Goal: Task Accomplishment & Management: Complete application form

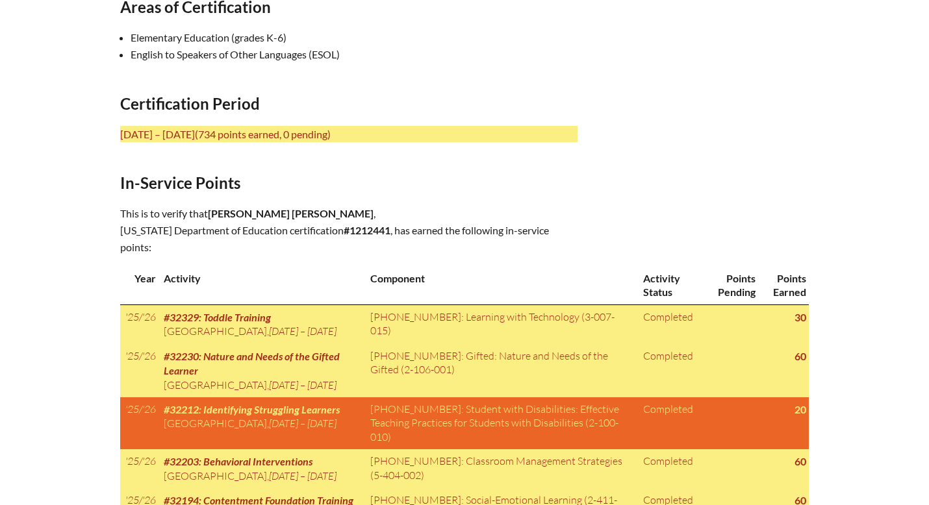
scroll to position [499, 0]
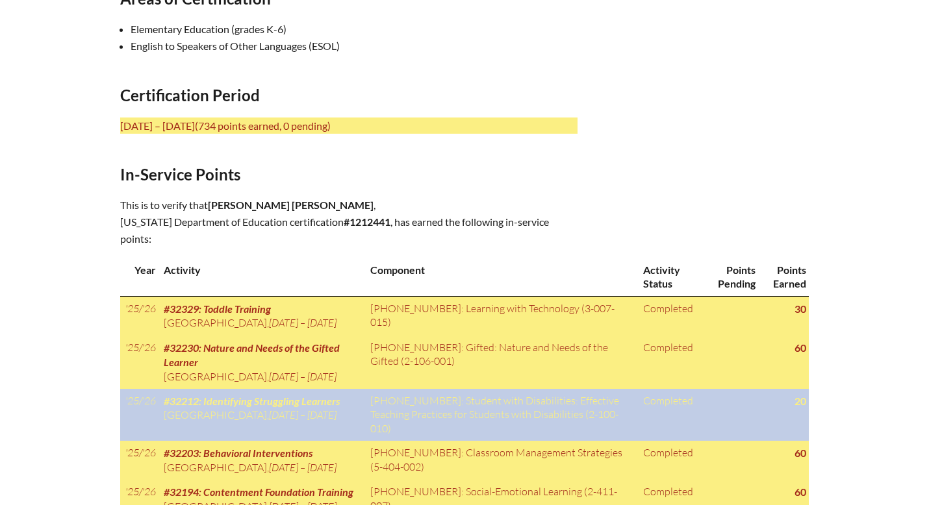
click at [316, 421] on span "Thu 31 Jul ’25 – Thu 31 Jul ’25" at bounding box center [303, 414] width 68 height 13
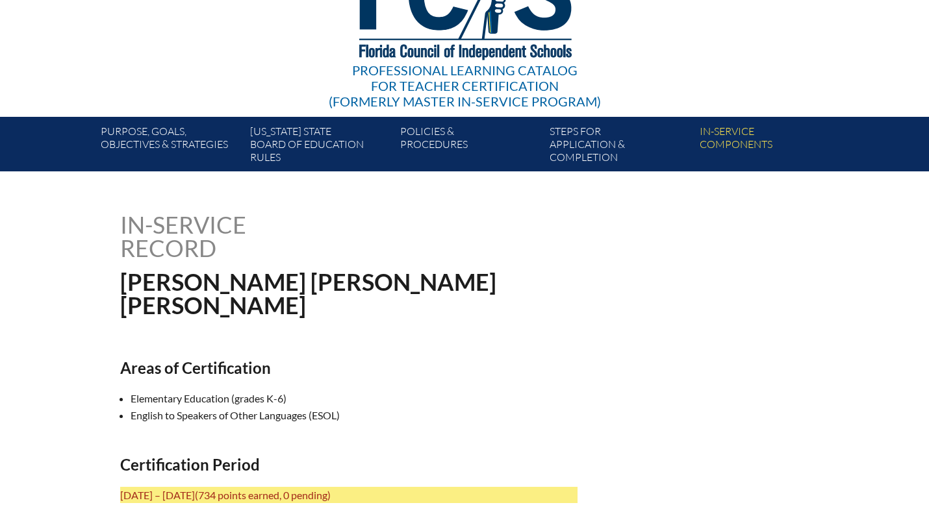
scroll to position [0, 0]
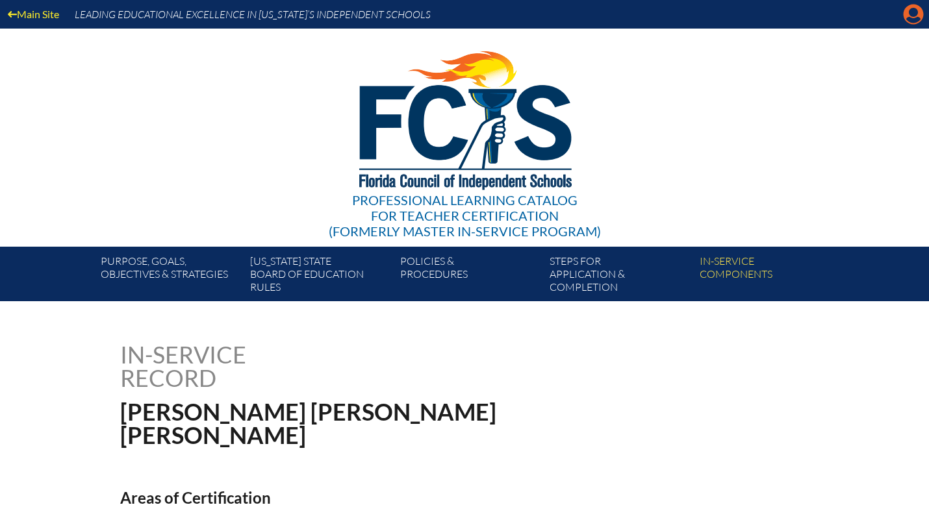
click at [913, 19] on icon "Manage account" at bounding box center [913, 14] width 21 height 21
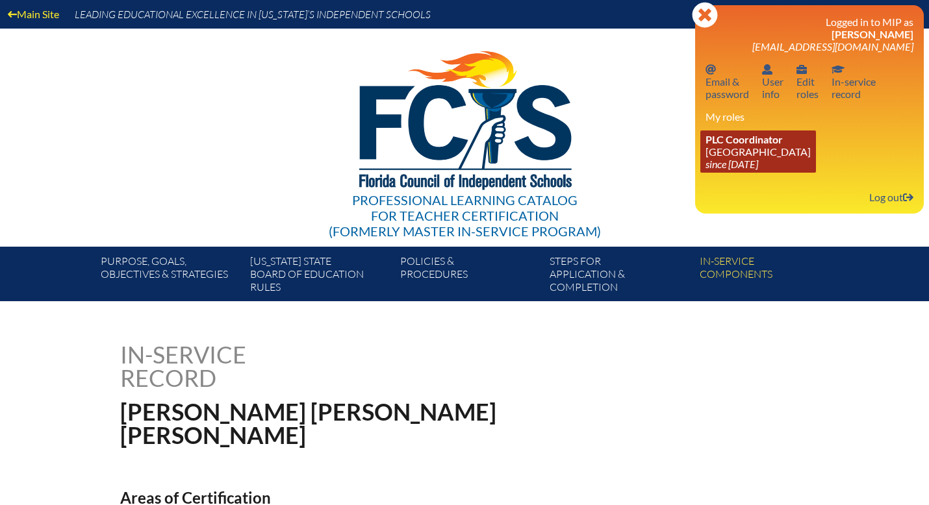
click at [757, 166] on icon "since [DATE]" at bounding box center [731, 164] width 53 height 12
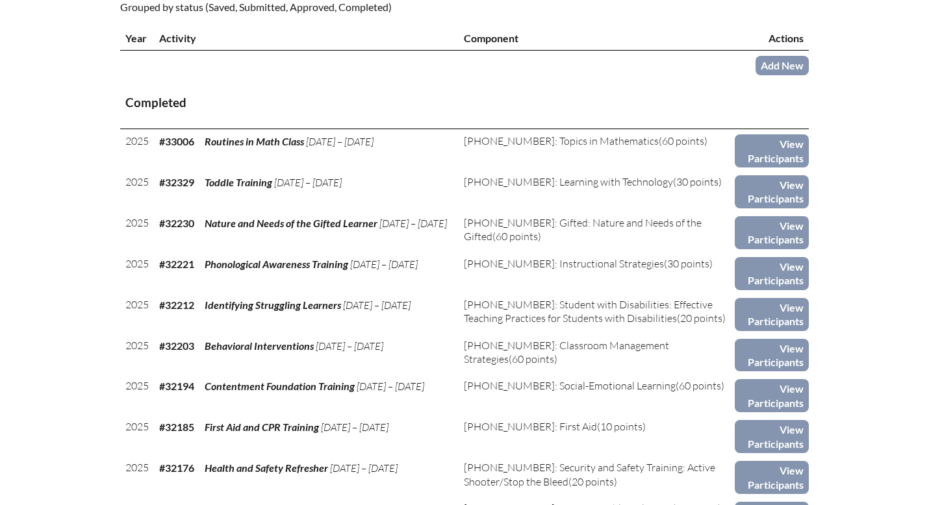
scroll to position [476, 0]
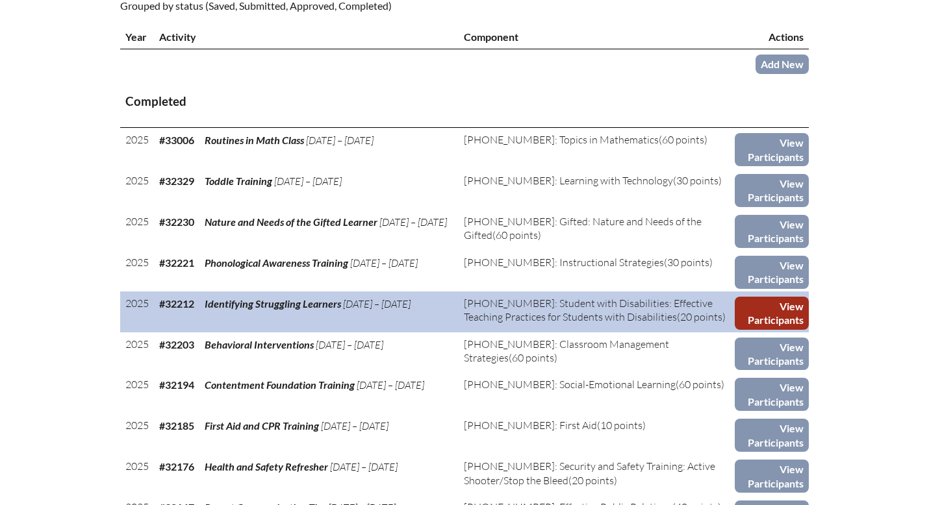
click at [762, 316] on link "View Participants" at bounding box center [771, 313] width 74 height 33
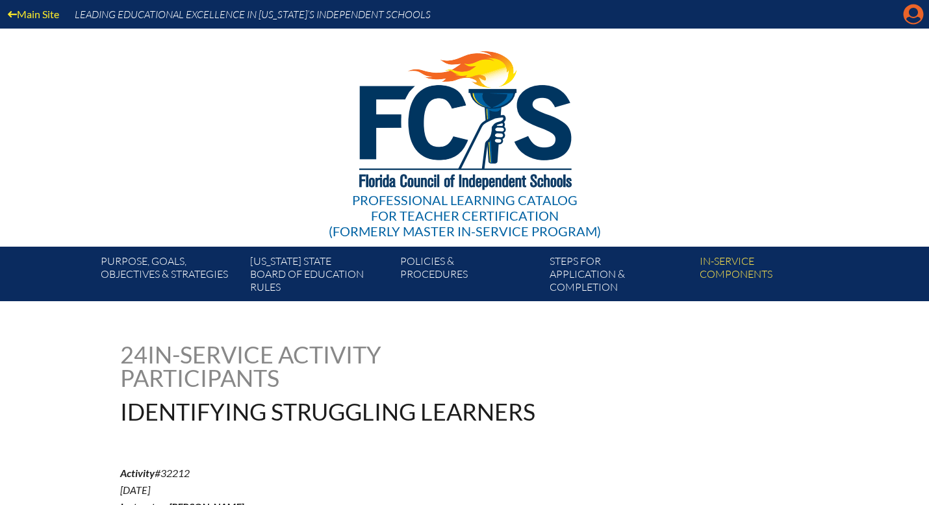
click at [907, 17] on icon at bounding box center [913, 15] width 20 height 20
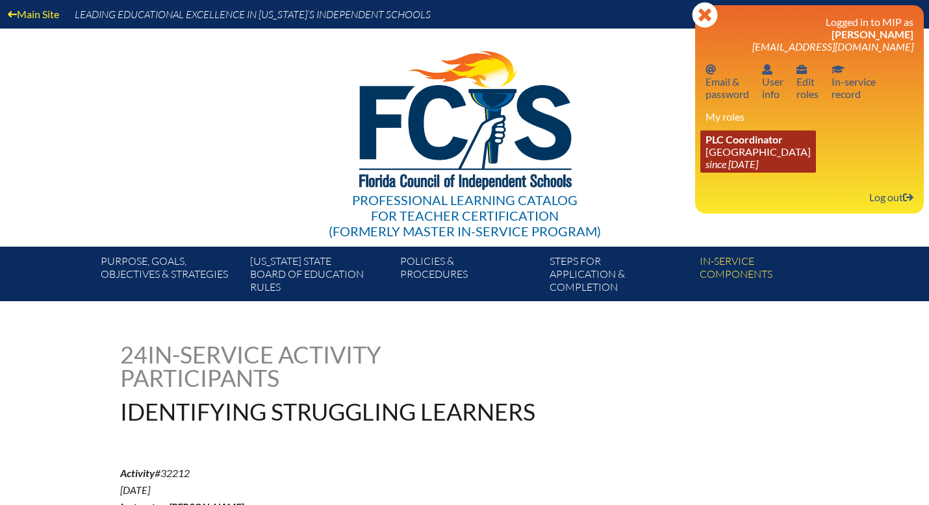
click at [753, 170] on icon "since [DATE]" at bounding box center [731, 164] width 53 height 12
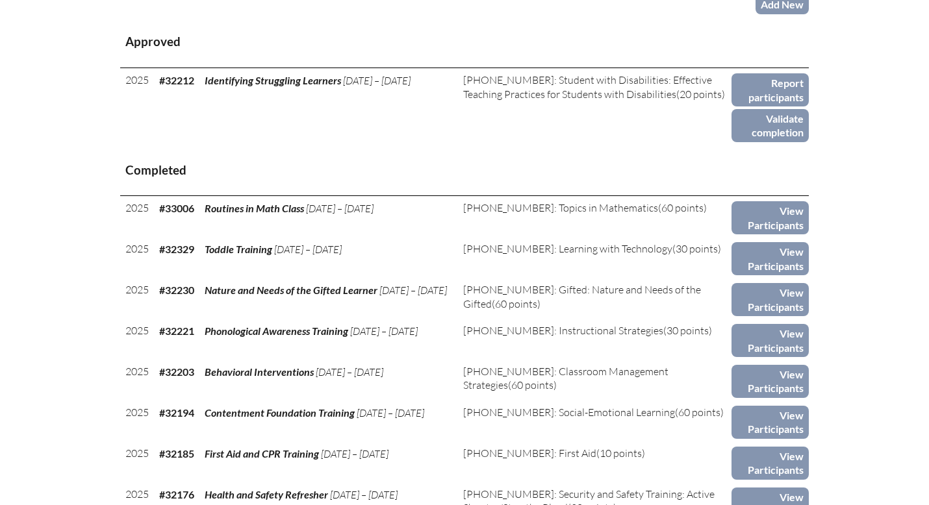
scroll to position [526, 0]
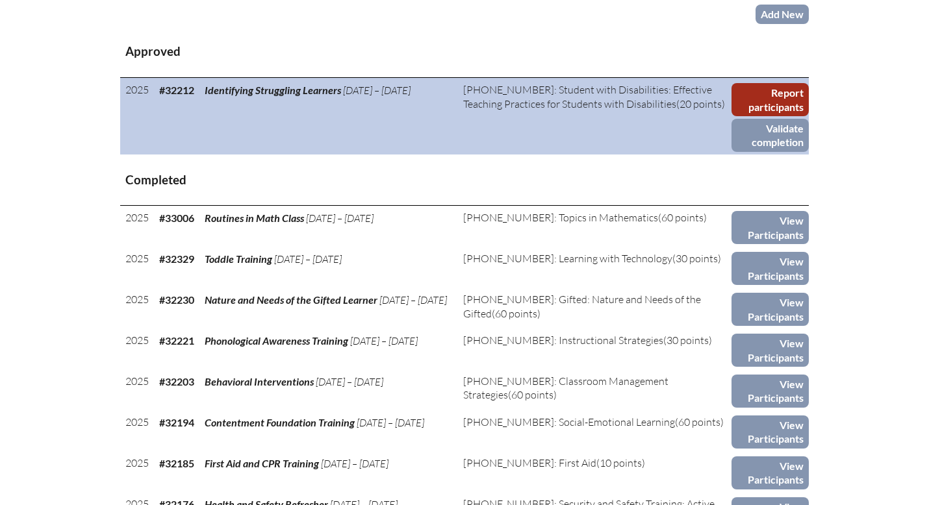
click at [781, 101] on link "Report participants" at bounding box center [769, 99] width 77 height 33
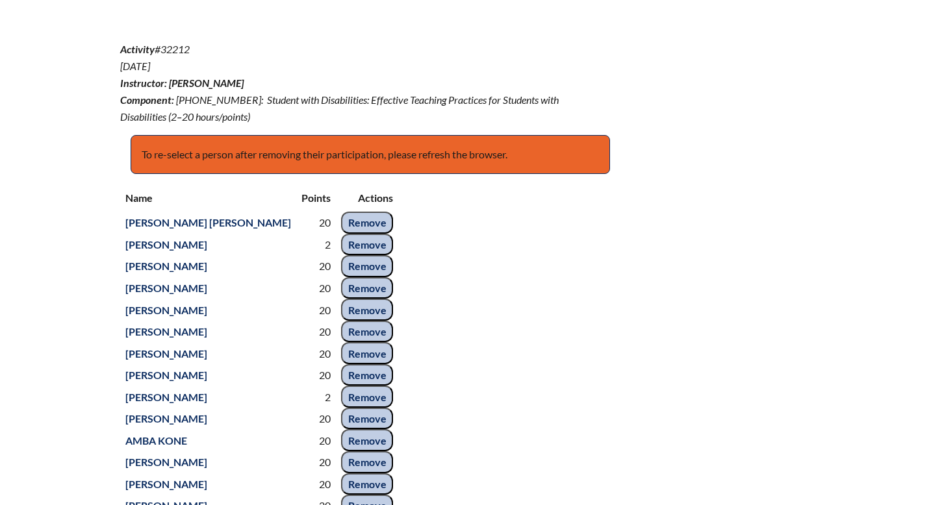
scroll to position [433, 0]
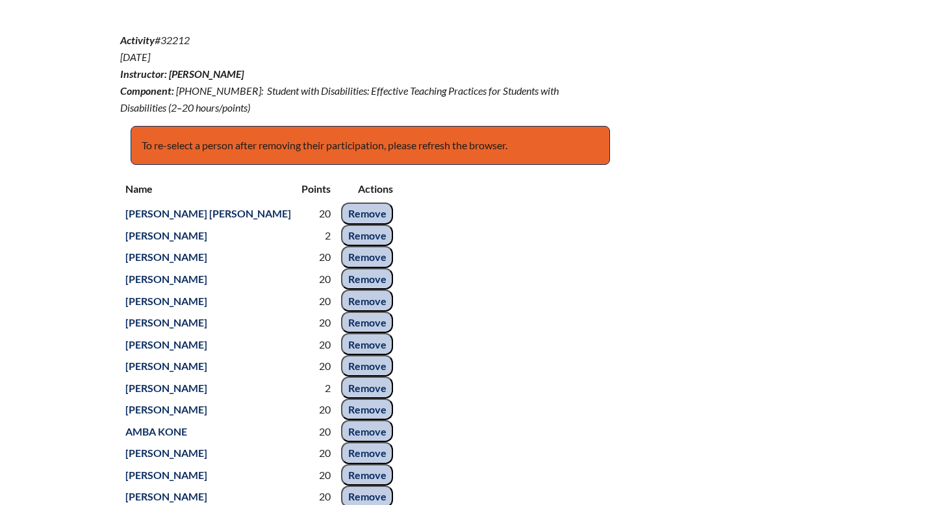
click at [341, 247] on input "Remove" at bounding box center [367, 236] width 52 height 22
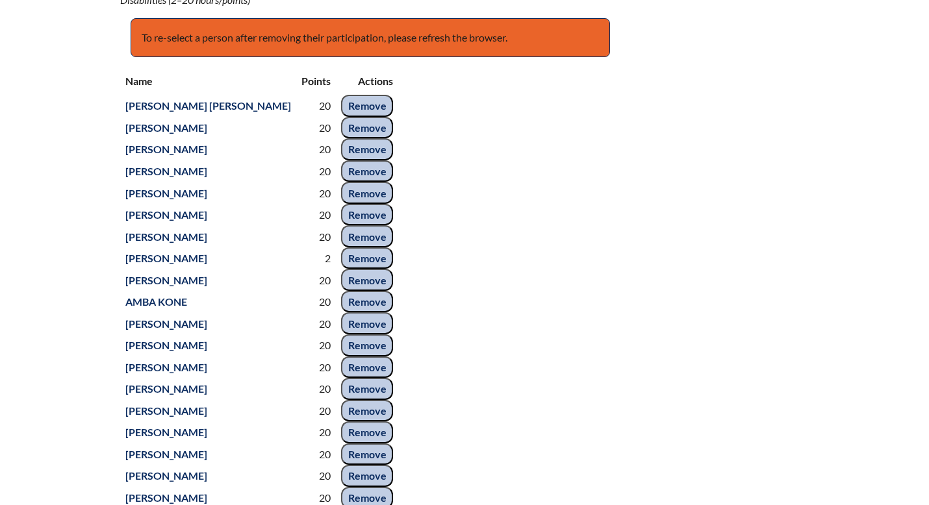
scroll to position [545, 0]
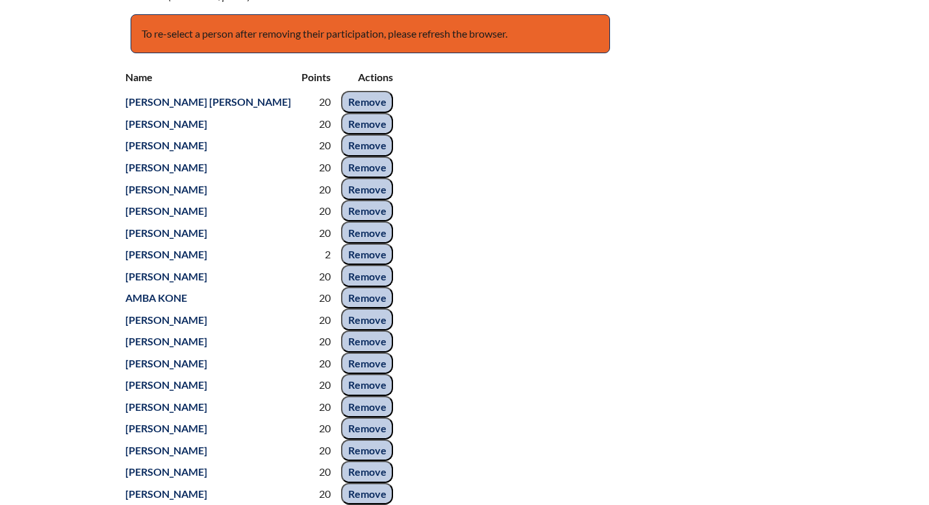
click at [341, 266] on input "Remove" at bounding box center [367, 255] width 52 height 22
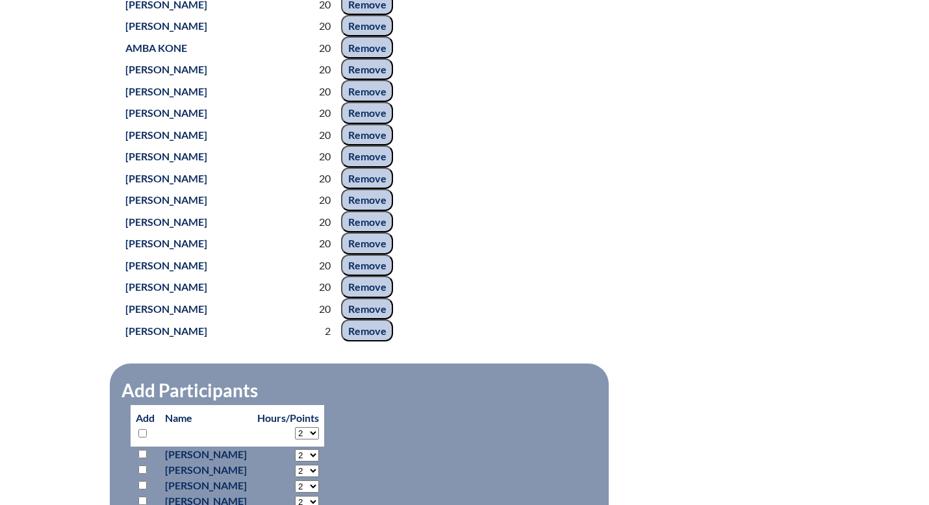
scroll to position [774, 0]
click at [341, 341] on input "Remove" at bounding box center [367, 330] width 52 height 22
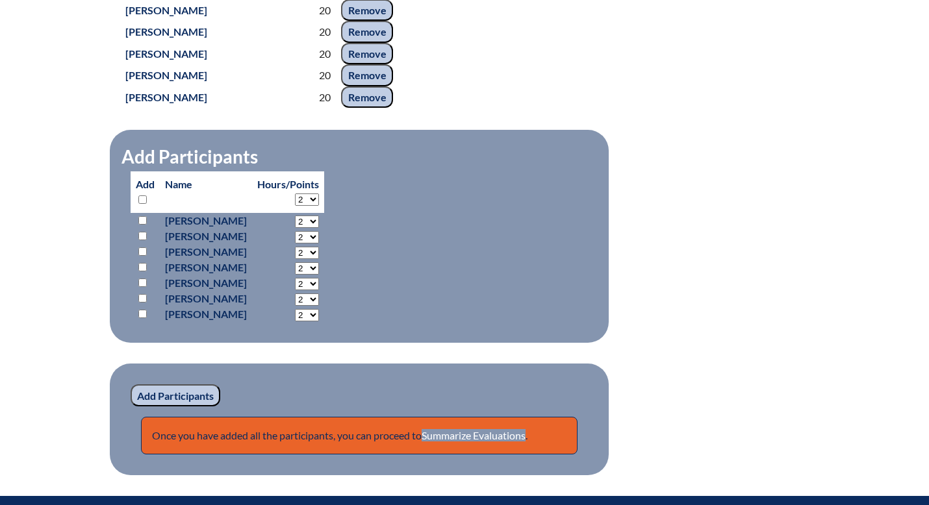
scroll to position [986, 0]
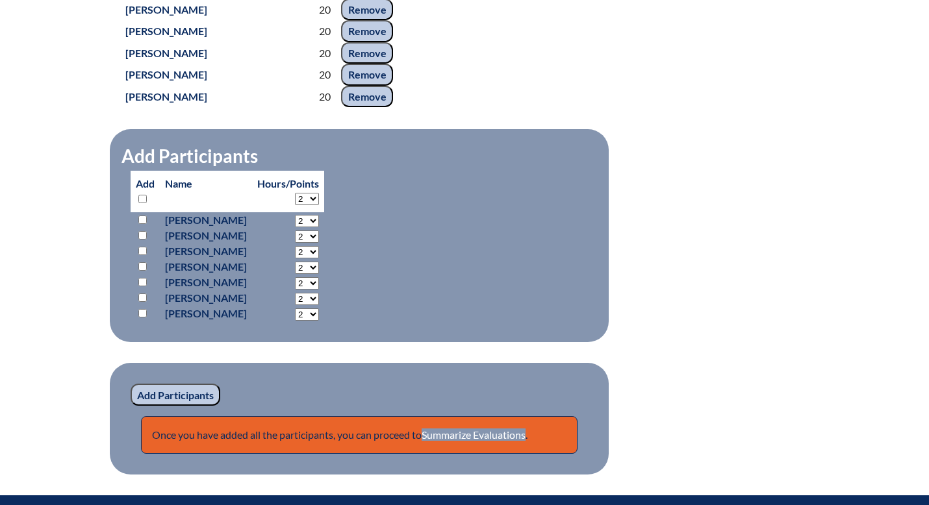
click at [172, 406] on input "Add Participants" at bounding box center [176, 395] width 90 height 22
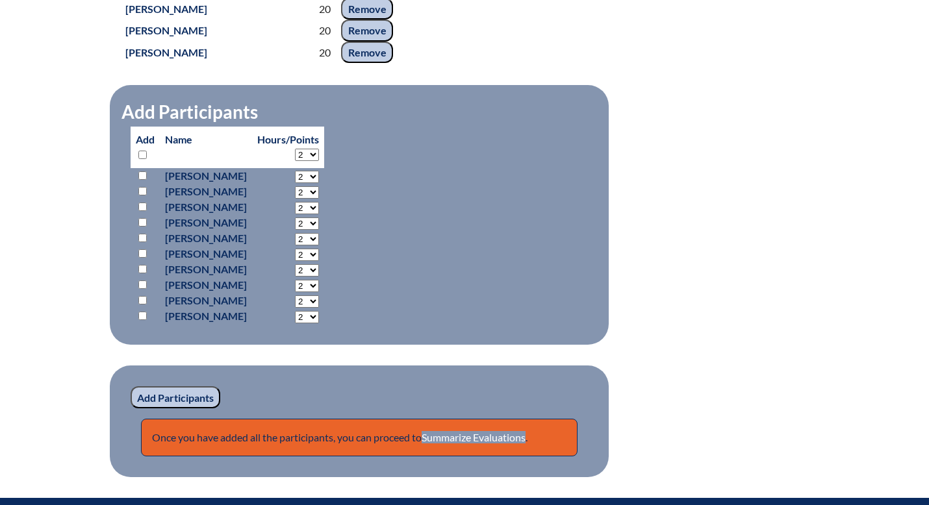
scroll to position [1030, 0]
click at [319, 183] on select "2 3 4 5 6 7 8 9 10 11 12 13 14 15 16 17 18 19 20 0" at bounding box center [307, 177] width 24 height 12
select select "20"
click at [319, 183] on select "2 3 4 5 6 7 8 9 10 11 12 13 14 15 16 17 18 19 20 0" at bounding box center [307, 177] width 24 height 12
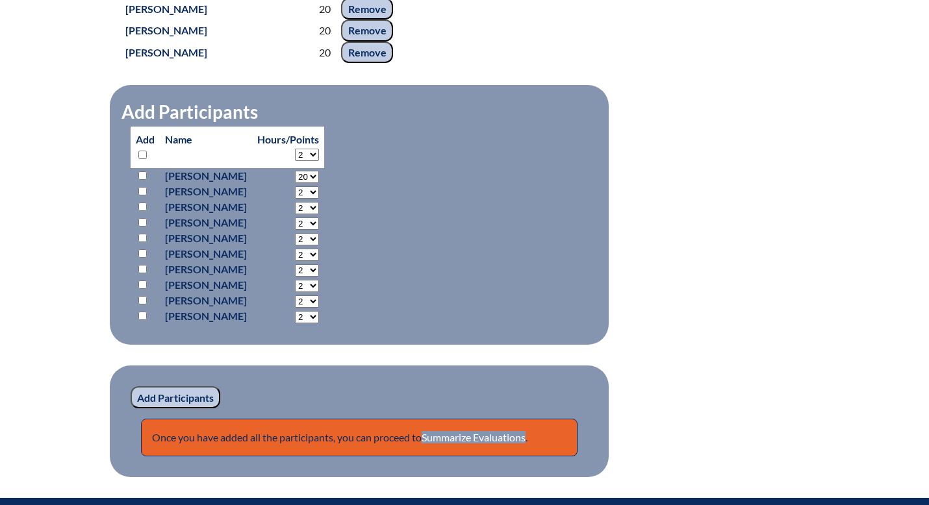
select select "20"
click at [319, 183] on select "2 3 4 5 6 7 8 9 10 11 12 13 14 15 16 17 18 19 20 0" at bounding box center [307, 177] width 24 height 12
select select "20"
click at [319, 183] on select "2 3 4 5 6 7 8 9 10 11 12 13 14 15 16 17 18 19 20 0" at bounding box center [307, 177] width 24 height 12
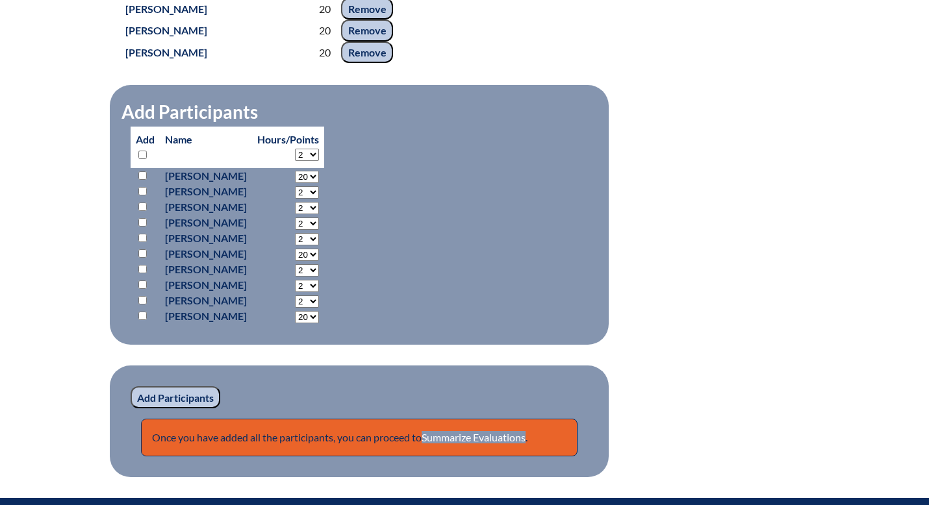
click at [182, 408] on input "Add Participants" at bounding box center [176, 397] width 90 height 22
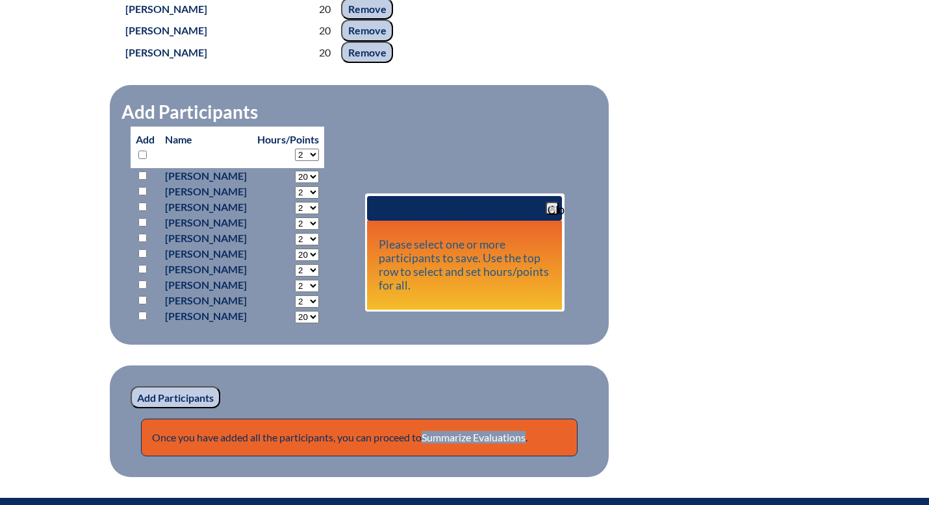
click at [142, 180] on input "checkbox" at bounding box center [142, 175] width 8 height 8
checkbox input "true"
click at [144, 258] on input "checkbox" at bounding box center [142, 253] width 8 height 8
checkbox input "true"
click at [144, 320] on input "checkbox" at bounding box center [142, 316] width 8 height 8
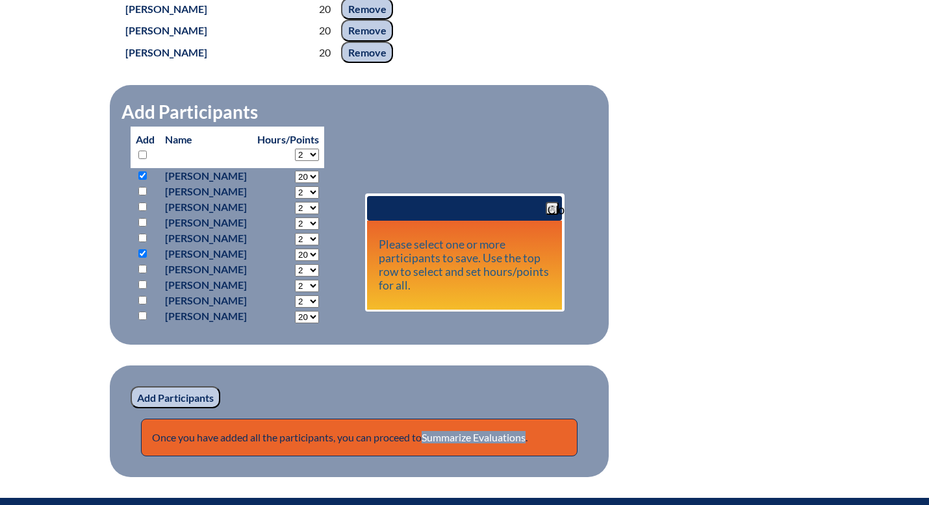
checkbox input "true"
click at [186, 408] on input "Add Participants" at bounding box center [176, 397] width 90 height 22
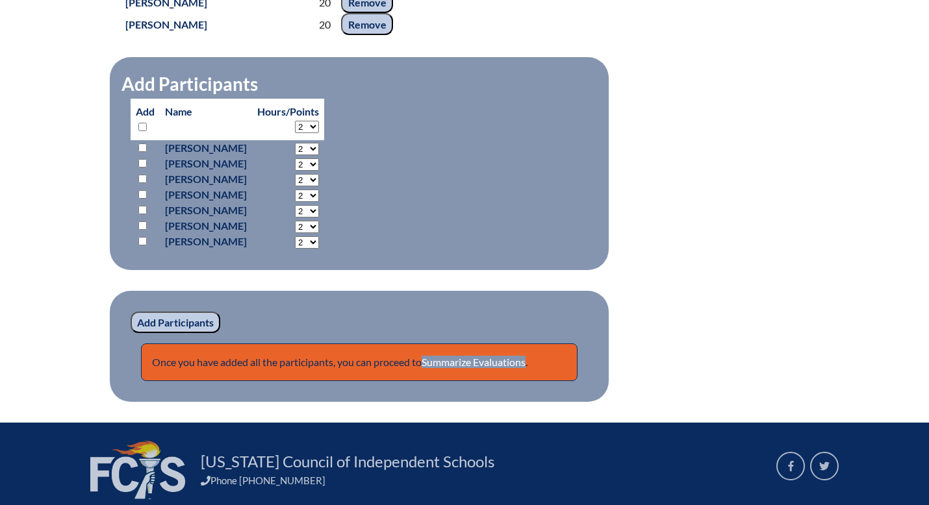
scroll to position [1133, 0]
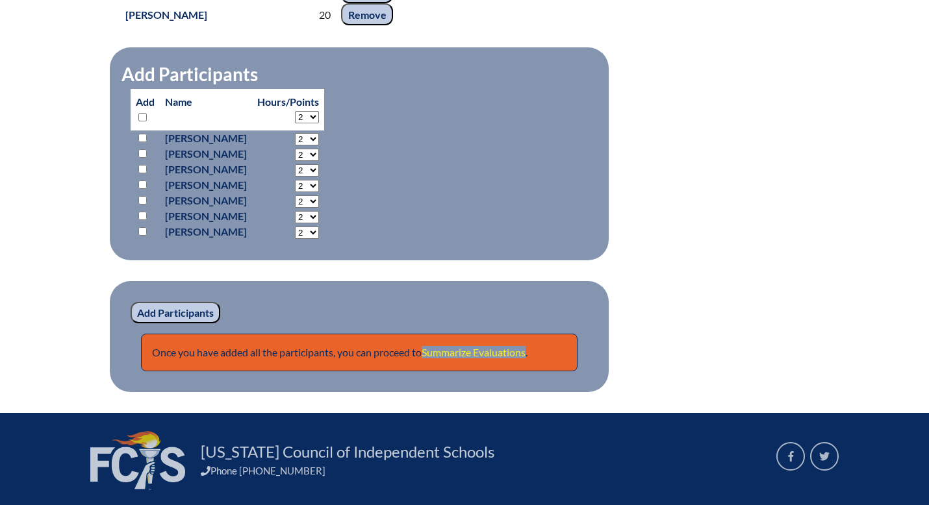
click at [488, 358] on link "Summarize Evaluations" at bounding box center [473, 352] width 104 height 12
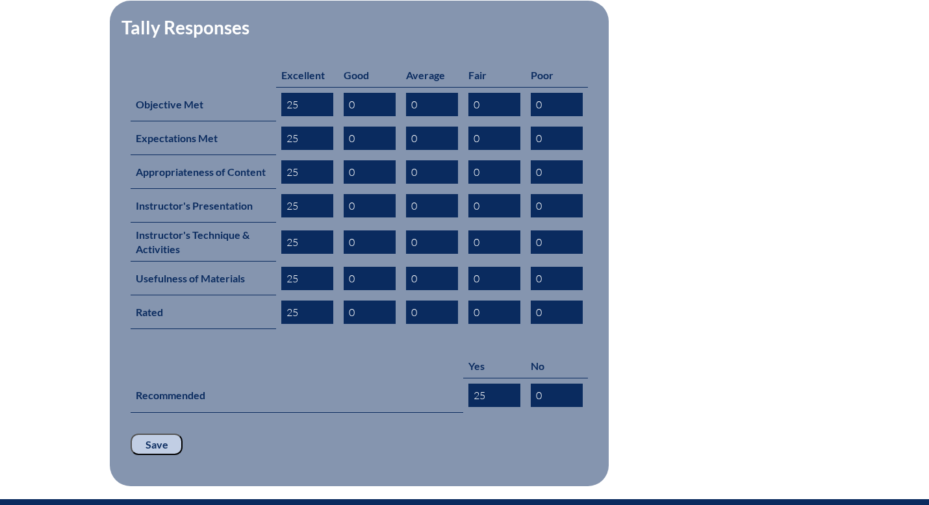
scroll to position [556, 0]
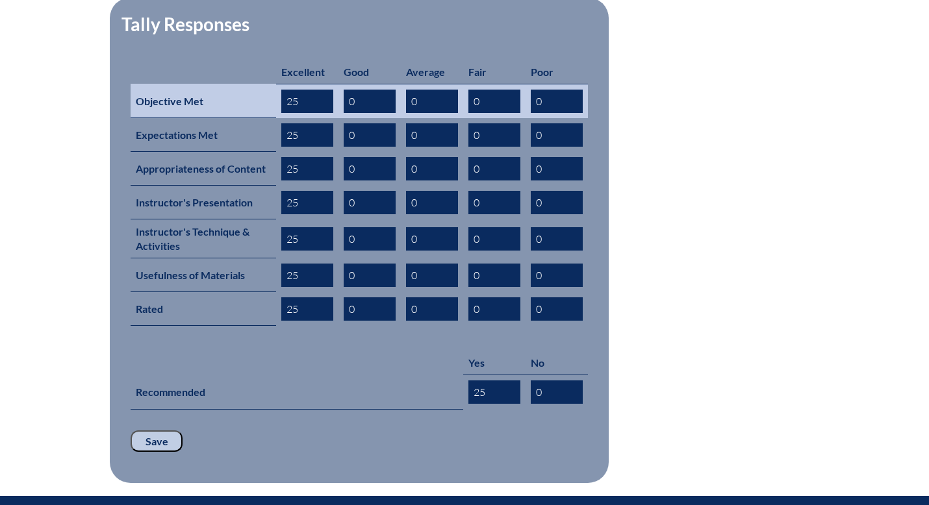
click at [297, 90] on input "25" at bounding box center [307, 101] width 52 height 23
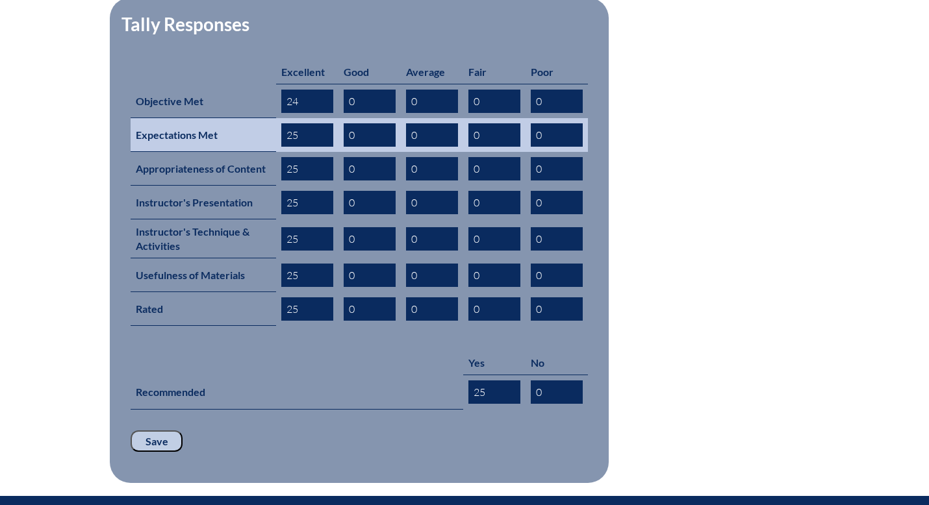
type input "24"
click at [298, 123] on input "25" at bounding box center [307, 134] width 52 height 23
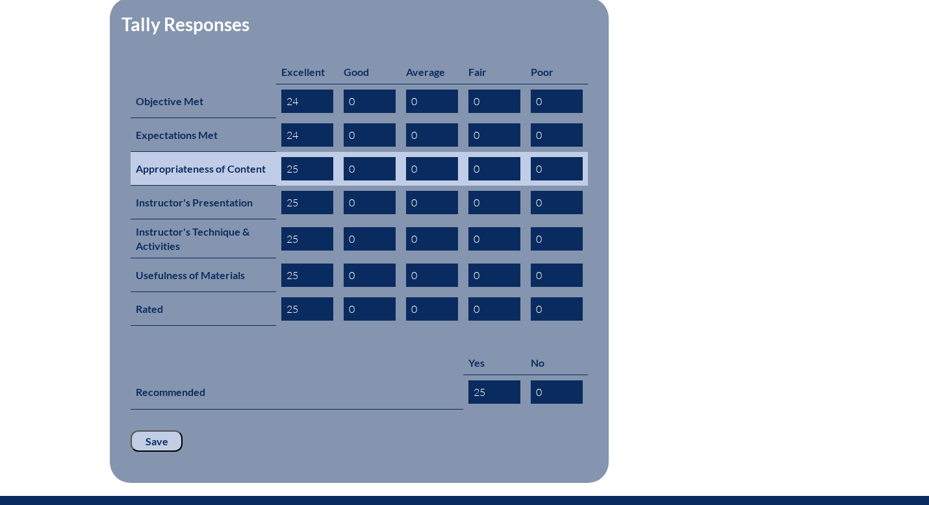
type input "24"
click at [297, 157] on input "25" at bounding box center [307, 168] width 52 height 23
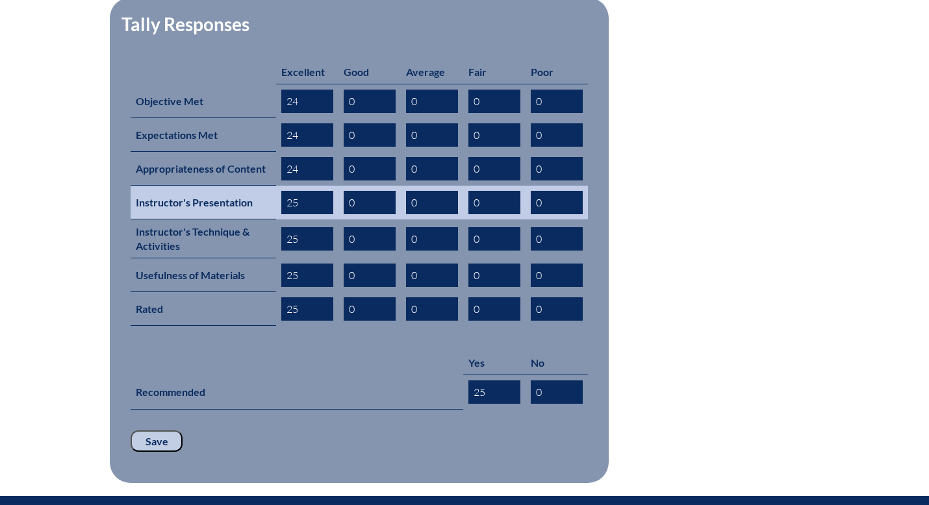
type input "24"
click at [300, 191] on input "25" at bounding box center [307, 202] width 52 height 23
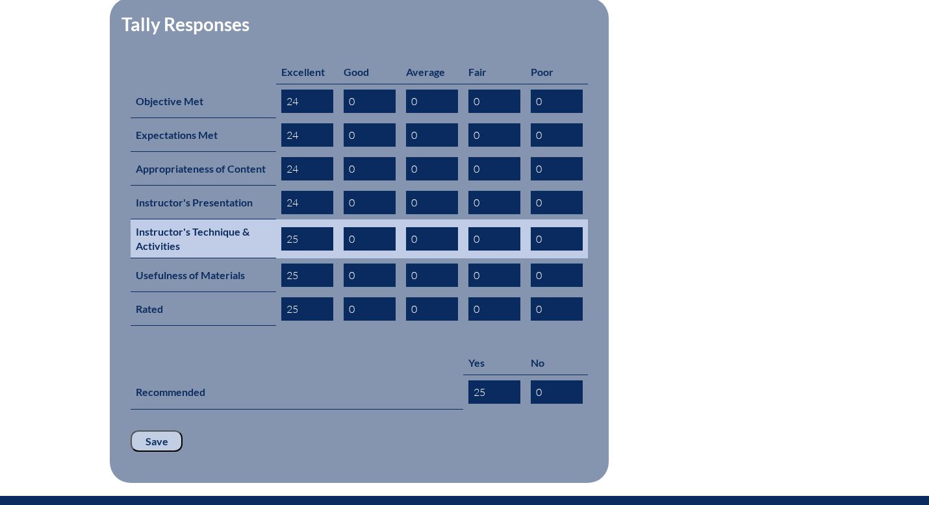
type input "24"
click at [296, 227] on input "25" at bounding box center [307, 238] width 52 height 23
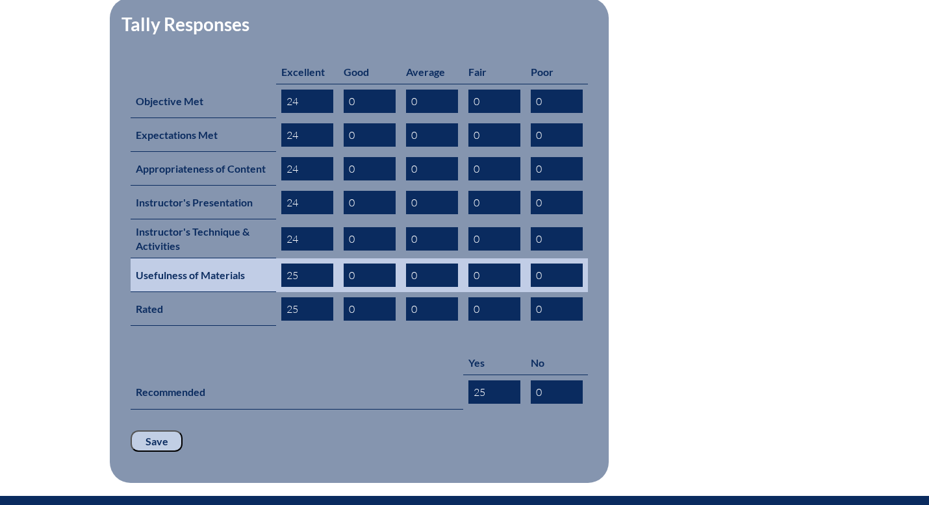
type input "24"
click at [297, 264] on input "25" at bounding box center [307, 275] width 52 height 23
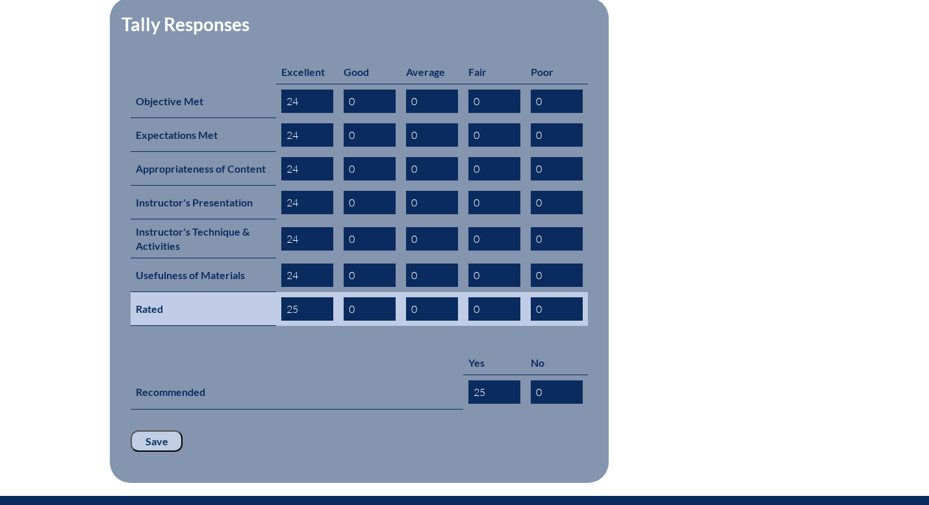
type input "24"
click at [298, 297] on input "25" at bounding box center [307, 308] width 52 height 23
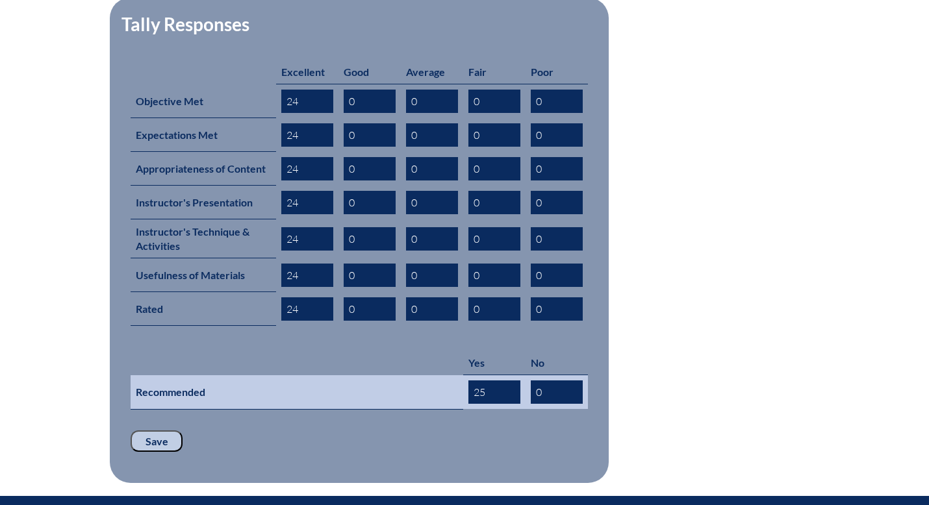
type input "24"
click at [486, 381] on input "25" at bounding box center [494, 392] width 52 height 23
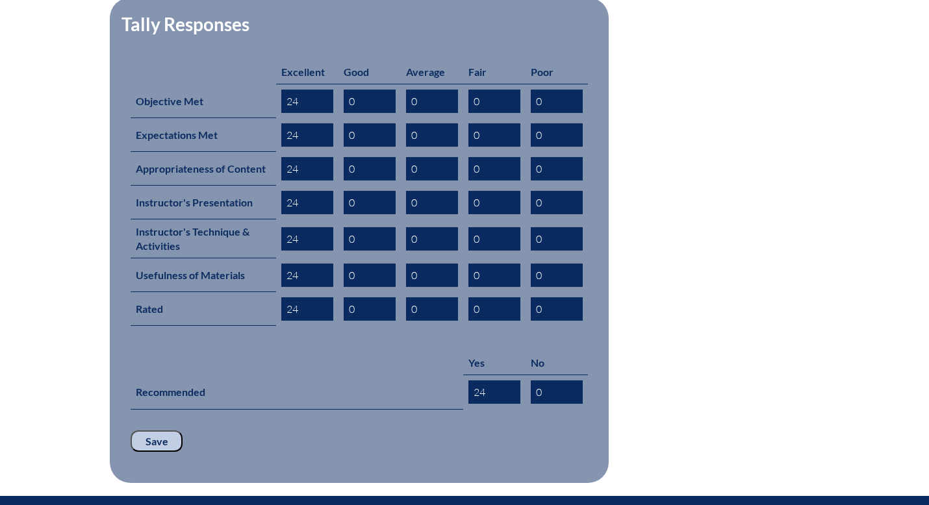
type input "24"
click at [164, 431] on input "Save" at bounding box center [157, 442] width 52 height 22
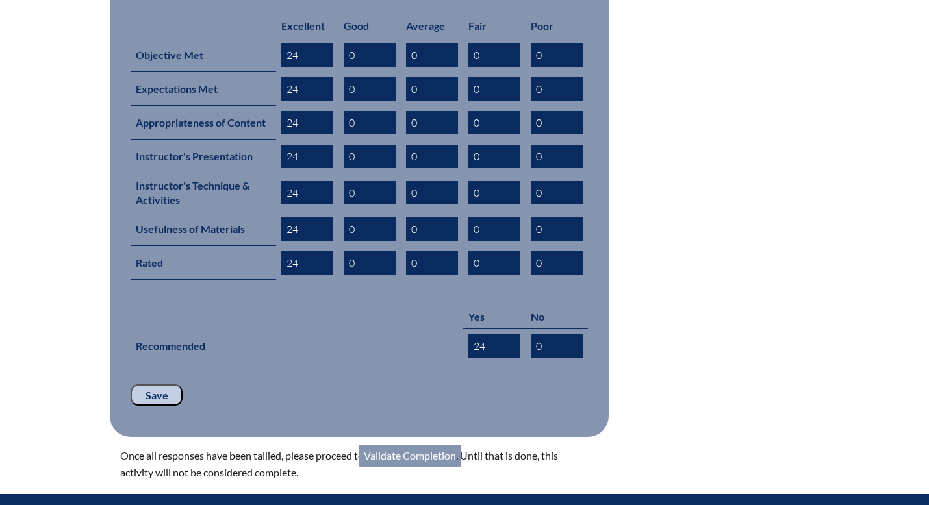
scroll to position [603, 0]
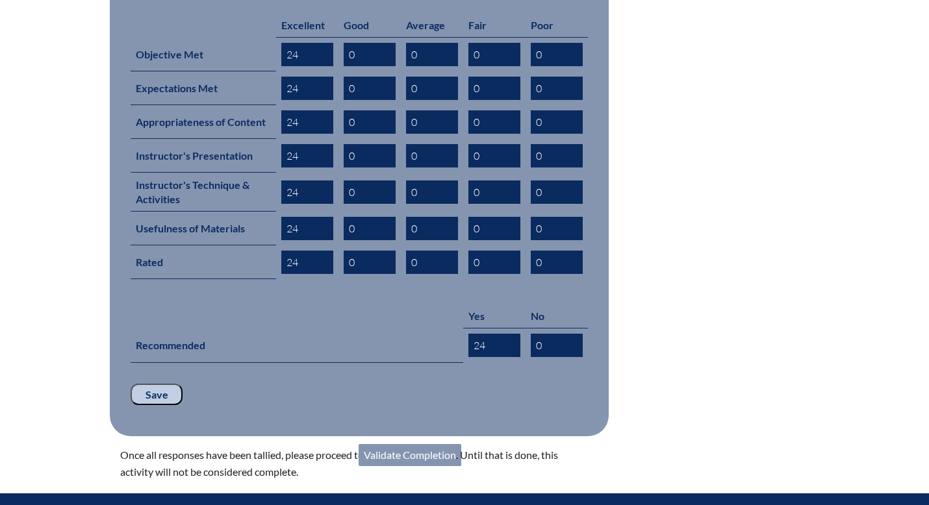
click at [406, 444] on link "Validate Completion" at bounding box center [409, 455] width 103 height 22
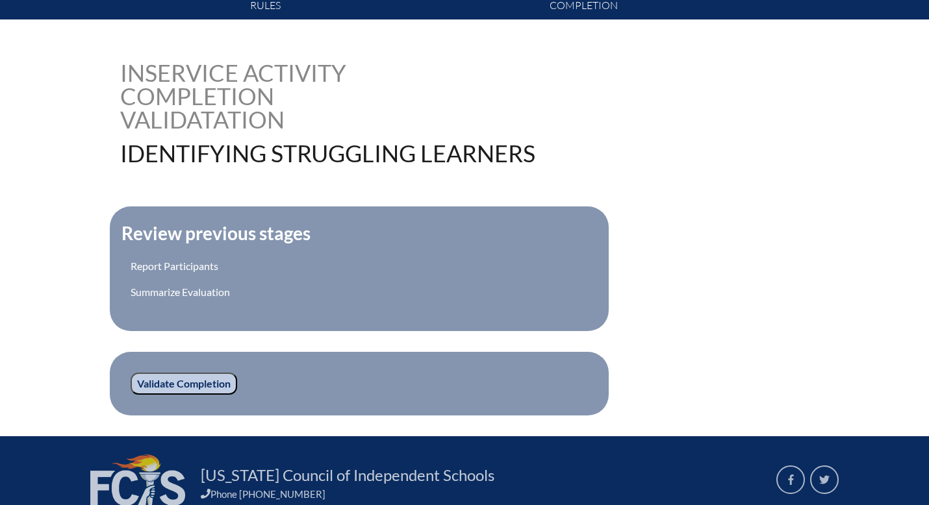
scroll to position [401, 0]
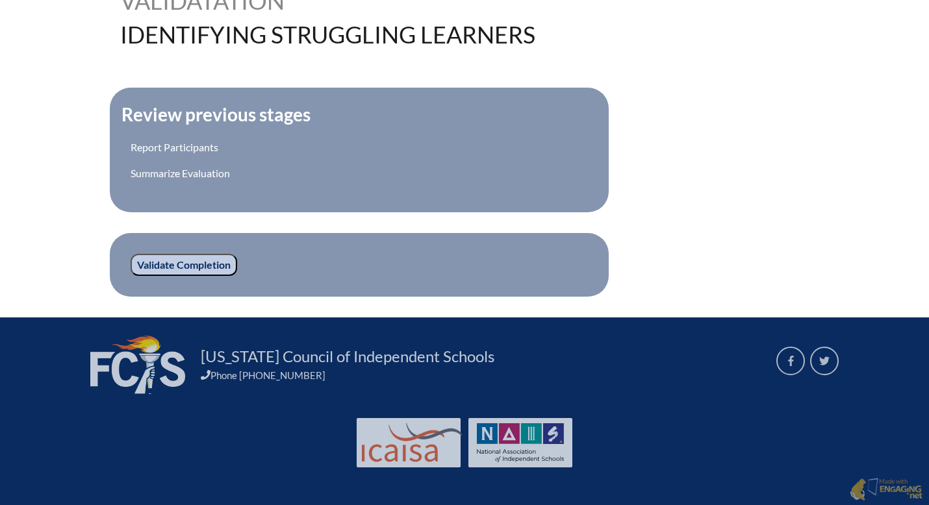
click at [179, 268] on input "Validate Completion" at bounding box center [184, 265] width 106 height 22
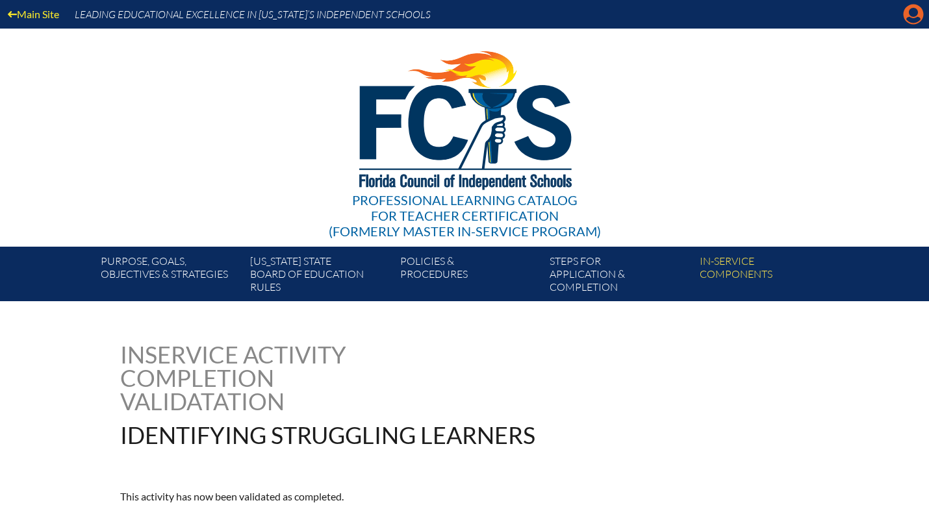
click at [916, 20] on icon "Manage account" at bounding box center [913, 14] width 21 height 21
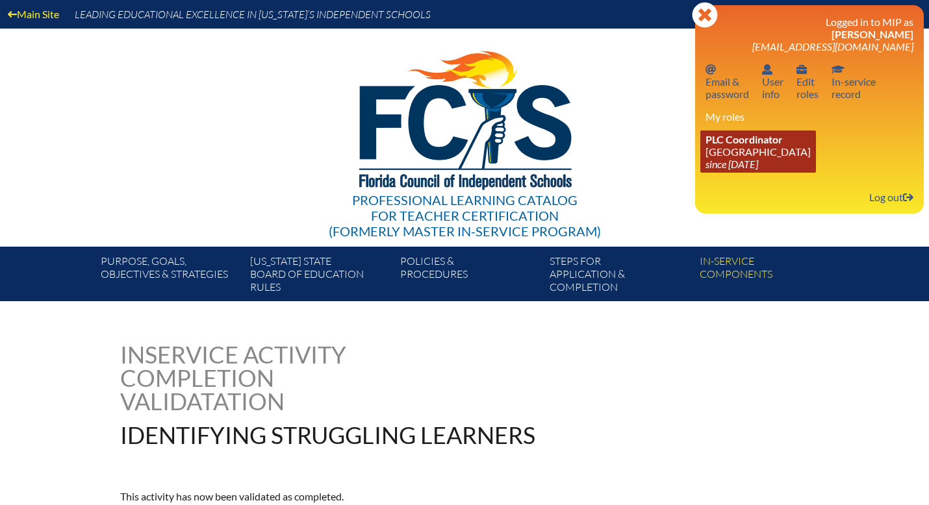
click at [744, 156] on link "PLC Coordinator [GEOGRAPHIC_DATA] since [DATE]" at bounding box center [758, 152] width 116 height 42
